Goal: Communication & Community: Participate in discussion

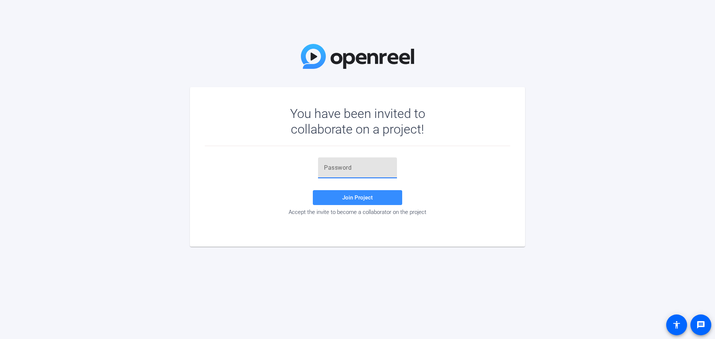
click at [352, 164] on input "text" at bounding box center [357, 168] width 67 height 9
type input "^%}y50"
click at [342, 191] on span at bounding box center [357, 198] width 89 height 18
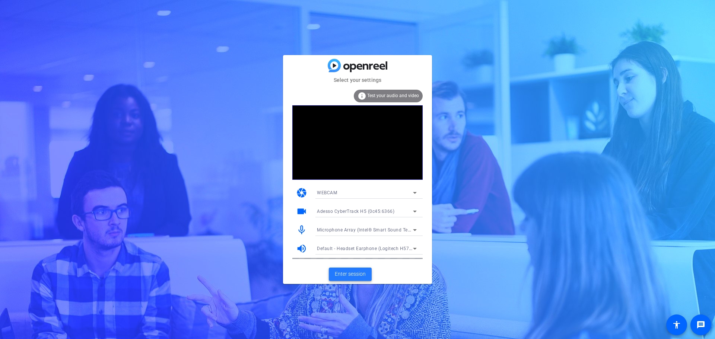
click at [343, 275] on span "Enter session" at bounding box center [350, 274] width 31 height 8
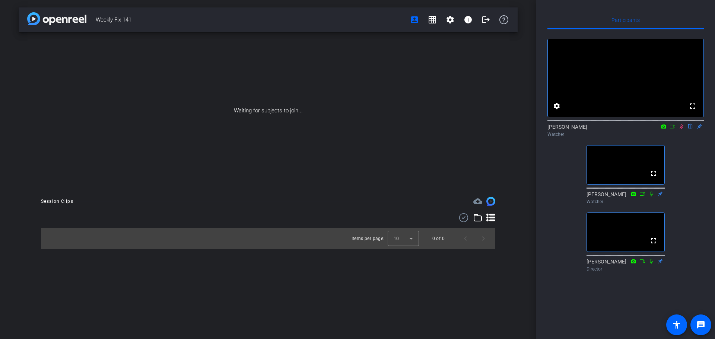
click at [681, 129] on icon at bounding box center [682, 126] width 6 height 5
click at [682, 129] on icon at bounding box center [681, 126] width 3 height 5
click at [681, 129] on icon at bounding box center [682, 126] width 6 height 5
drag, startPoint x: 681, startPoint y: 137, endPoint x: 678, endPoint y: 132, distance: 5.9
click at [681, 129] on icon at bounding box center [682, 126] width 6 height 5
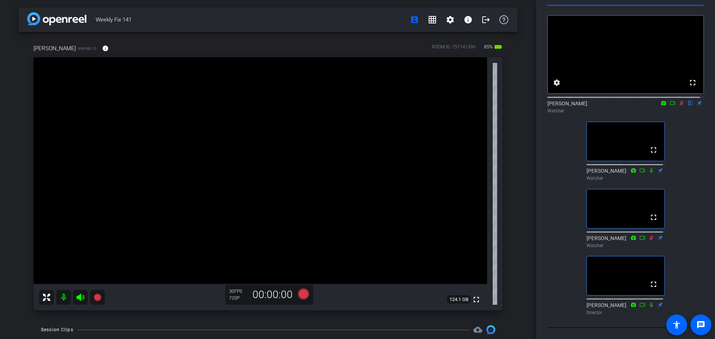
scroll to position [42, 0]
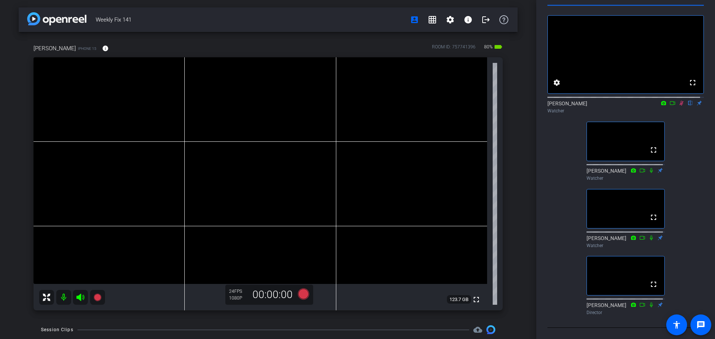
click at [510, 186] on div "[PERSON_NAME] iPhone 15 info ROOM ID: 757741396 80% battery_std fullscreen 123.…" at bounding box center [268, 175] width 499 height 286
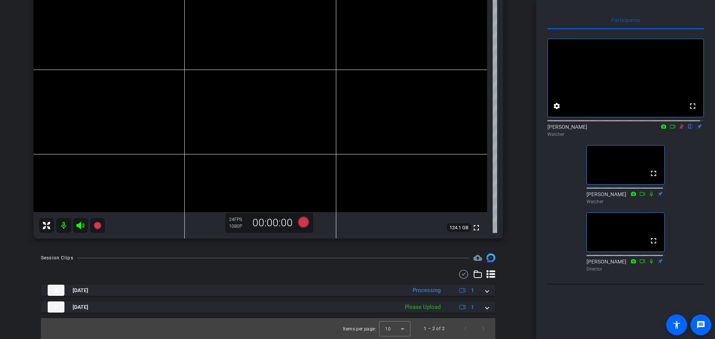
scroll to position [0, 0]
